Goal: Learn about a topic

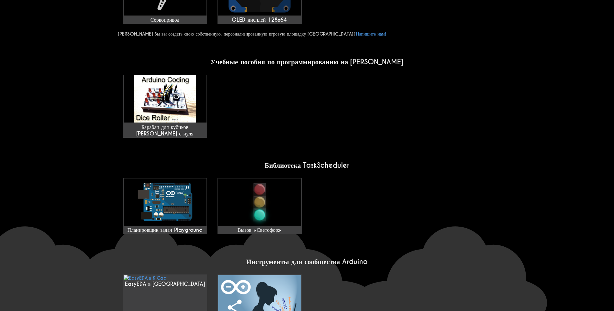
scroll to position [371, 0]
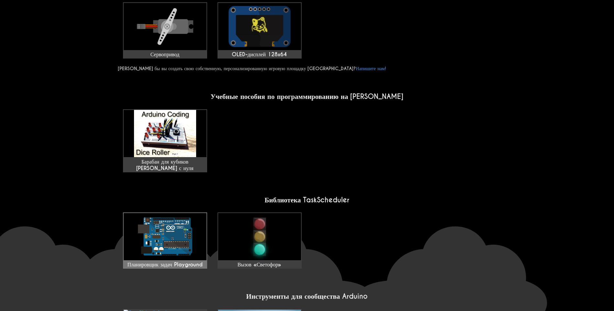
click at [166, 213] on img at bounding box center [165, 236] width 83 height 47
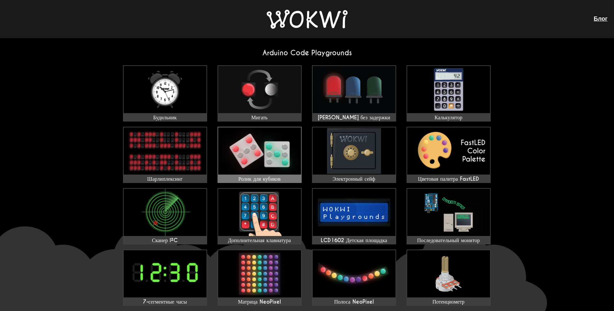
scroll to position [0, 0]
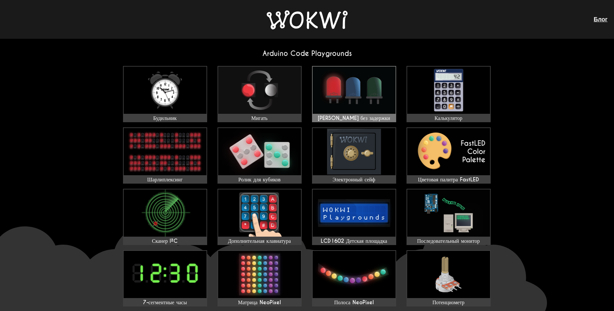
click at [334, 91] on img at bounding box center [353, 90] width 83 height 47
